Goal: Information Seeking & Learning: Understand process/instructions

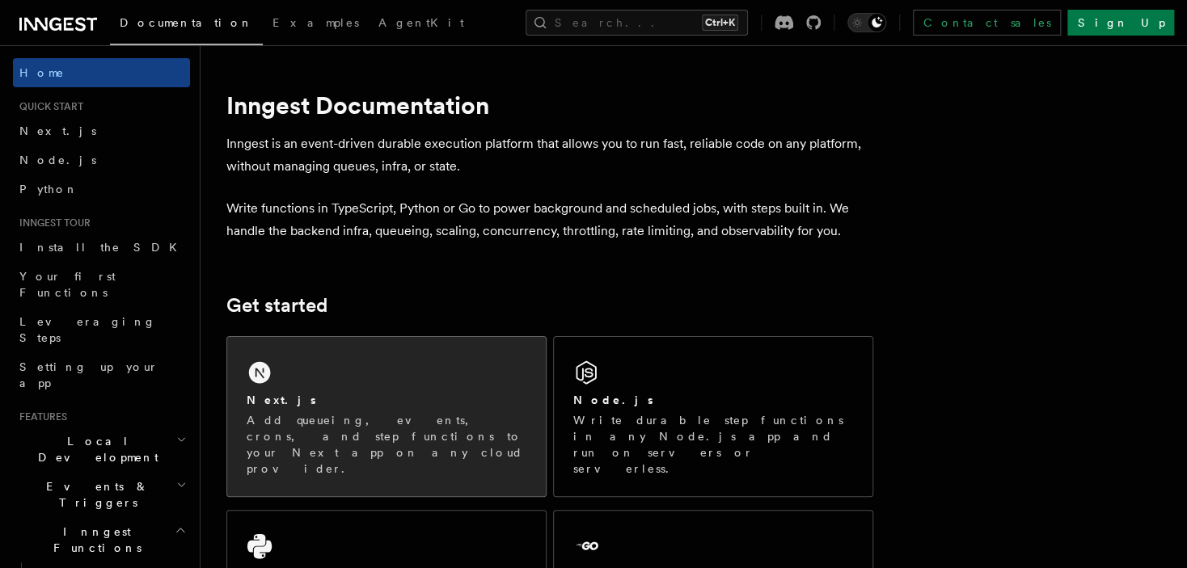
click at [377, 365] on div "Next.js Add queueing, events, crons, and step functions to your Next app on any…" at bounding box center [386, 416] width 318 height 159
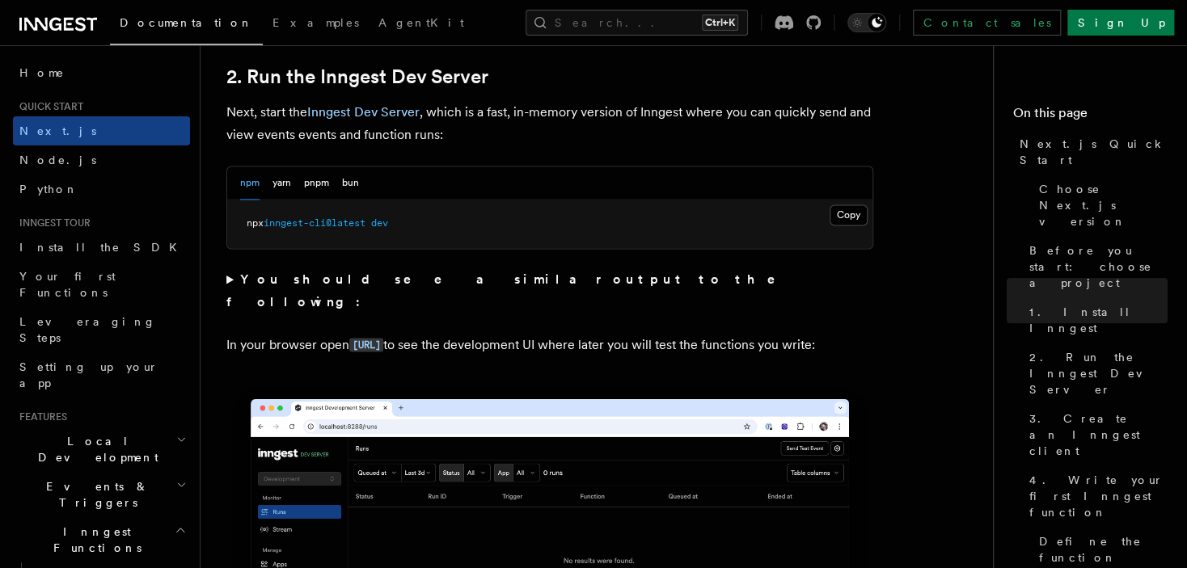
scroll to position [1132, 0]
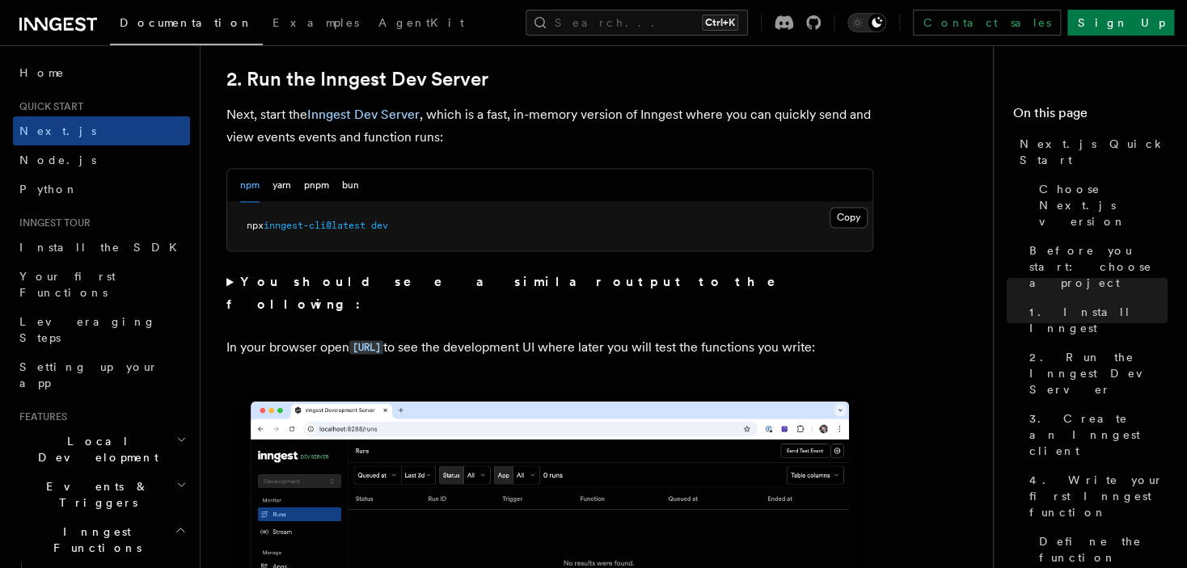
click at [383, 340] on code "[URL]" at bounding box center [366, 347] width 34 height 14
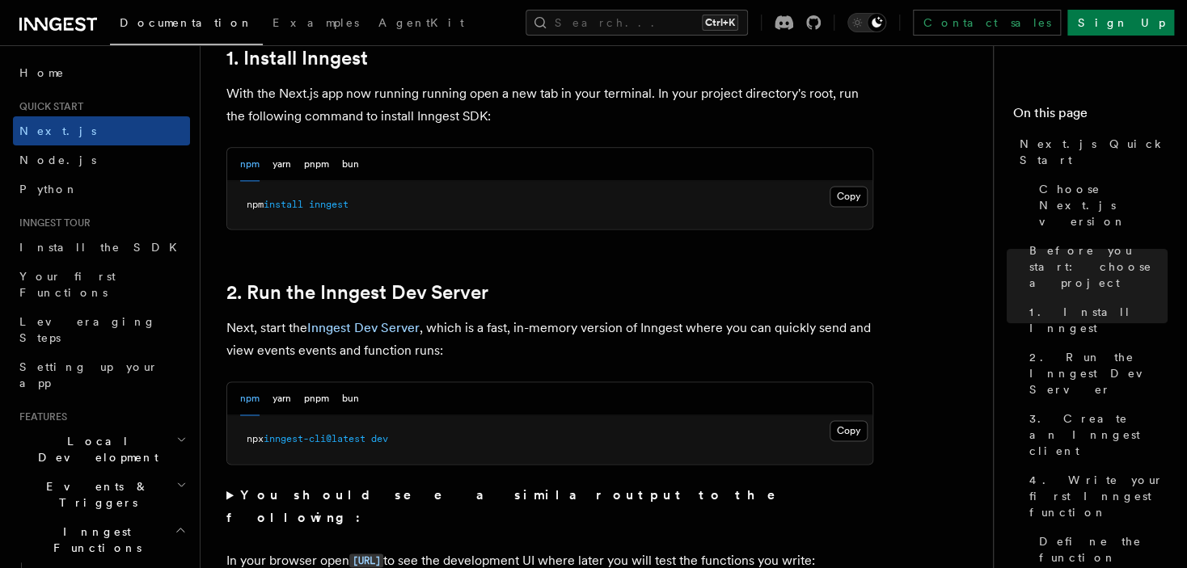
scroll to position [889, 0]
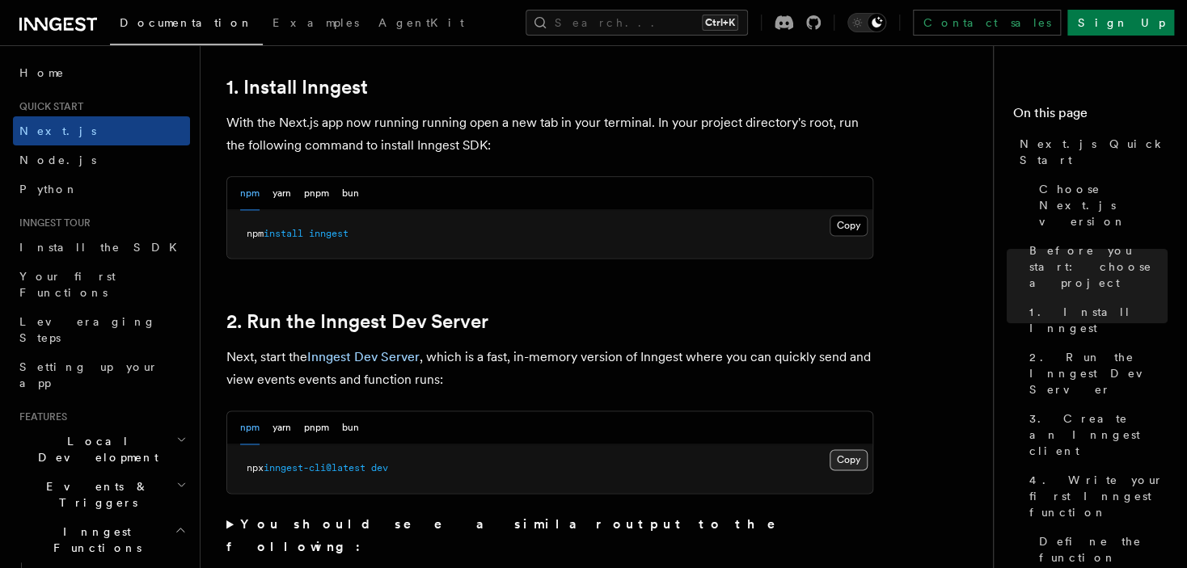
click at [855, 459] on button "Copy Copied" at bounding box center [848, 459] width 38 height 21
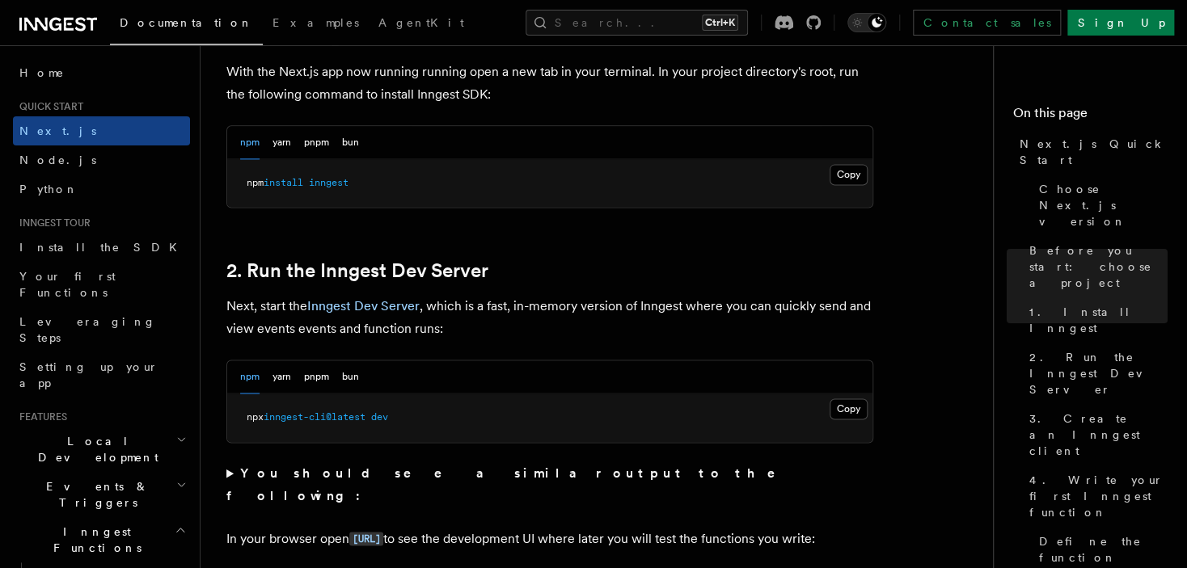
scroll to position [970, 0]
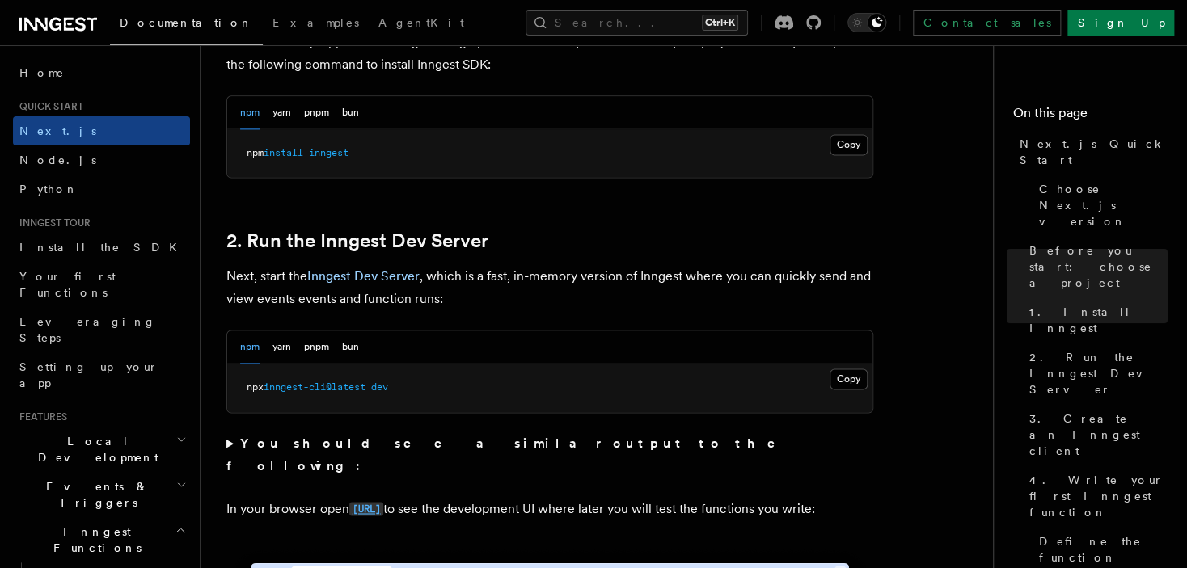
drag, startPoint x: 416, startPoint y: 490, endPoint x: 480, endPoint y: 420, distance: 94.4
click at [383, 502] on code "[URL]" at bounding box center [366, 509] width 34 height 14
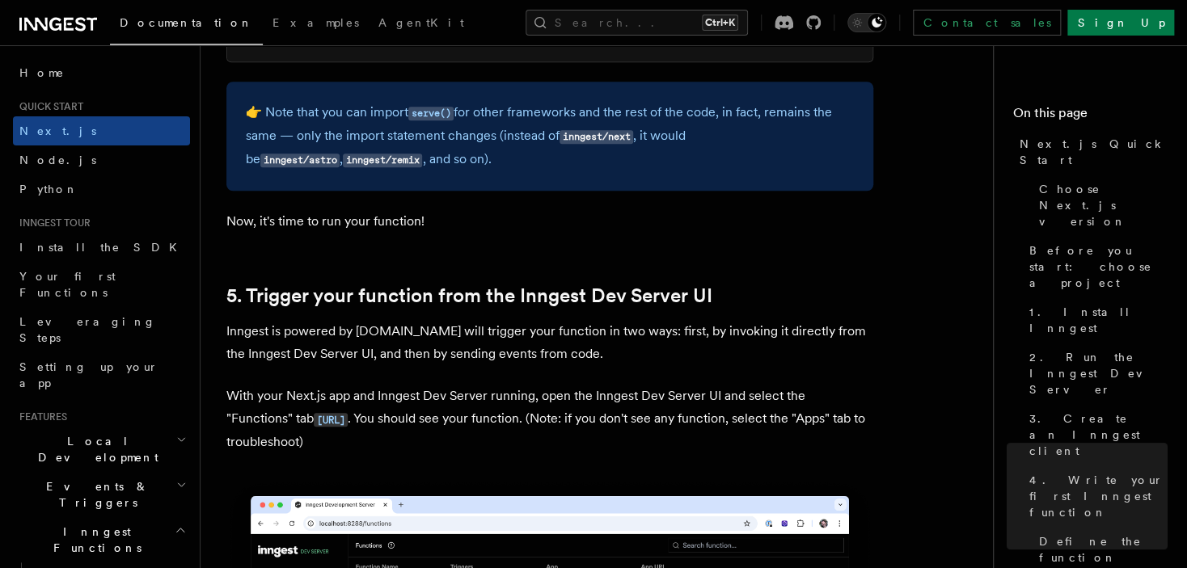
scroll to position [3557, 0]
